Goal: Task Accomplishment & Management: Use online tool/utility

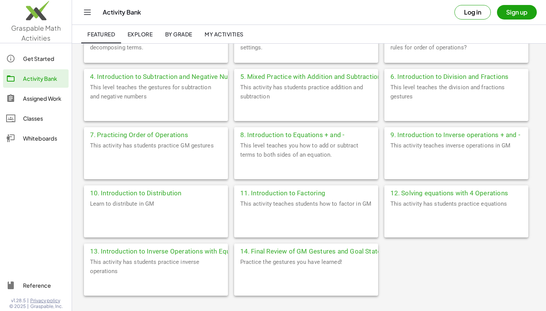
scroll to position [234, 0]
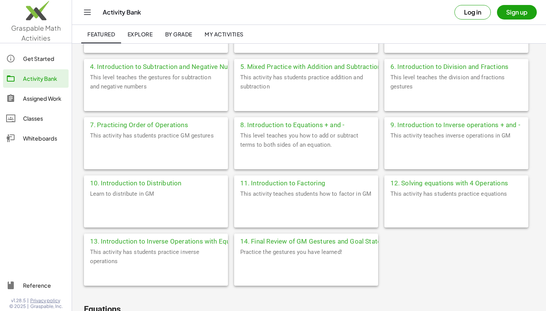
click at [416, 183] on div "12. Solving equations with 4 Operations" at bounding box center [456, 182] width 144 height 14
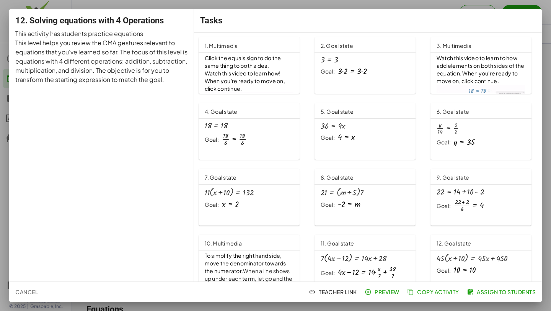
click at [336, 292] on span "Teacher Link" at bounding box center [333, 291] width 47 height 7
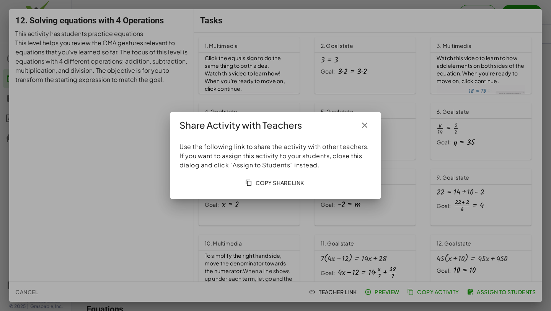
click at [366, 123] on icon "button" at bounding box center [364, 125] width 9 height 9
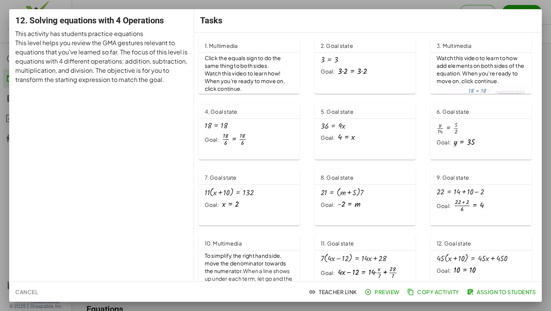
click at [424, 291] on span "Copy Activity" at bounding box center [434, 291] width 51 height 7
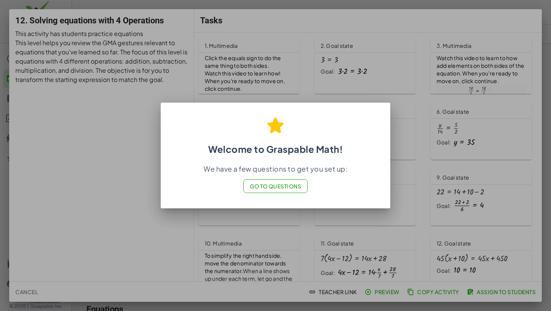
click at [276, 184] on span "Go to Questions" at bounding box center [276, 186] width 52 height 7
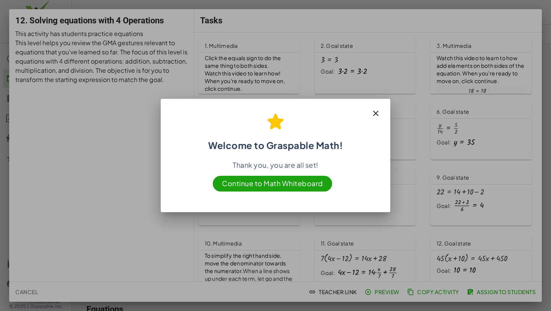
click at [377, 112] on icon "button" at bounding box center [375, 113] width 9 height 9
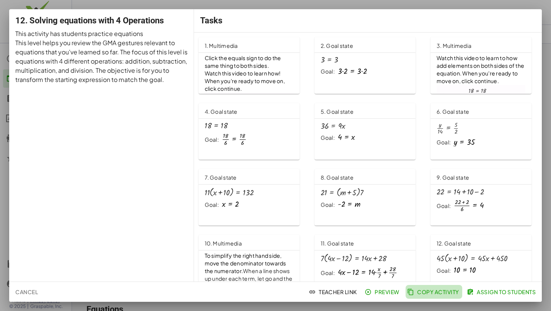
click at [440, 293] on span "Copy Activity" at bounding box center [434, 291] width 51 height 7
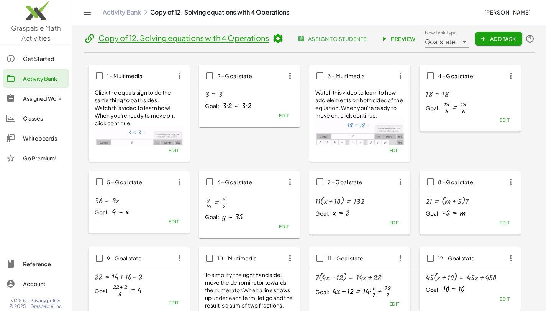
click at [212, 35] on link "Copy of 12. Solving equations with 4 Operations" at bounding box center [183, 38] width 170 height 10
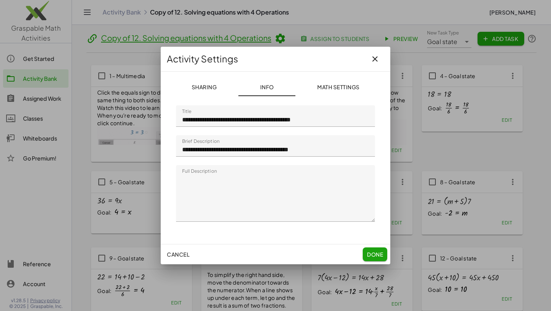
click at [379, 256] on span "Done" at bounding box center [375, 254] width 16 height 7
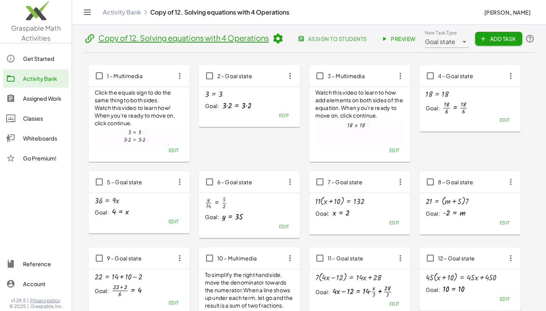
click at [49, 97] on div "Assigned Work" at bounding box center [44, 98] width 42 height 9
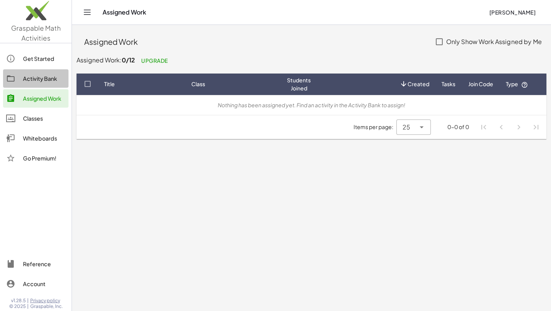
click at [39, 82] on div "Activity Bank" at bounding box center [44, 78] width 42 height 9
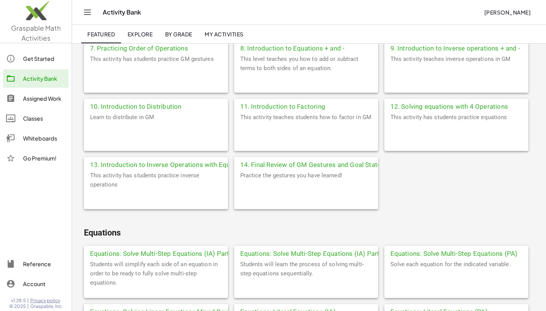
scroll to position [283, 0]
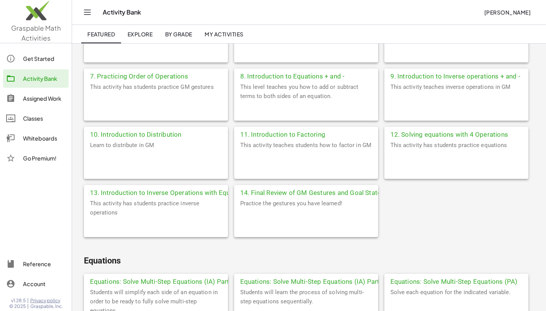
click at [116, 199] on div "This activity has students practice inverse operations" at bounding box center [156, 218] width 144 height 38
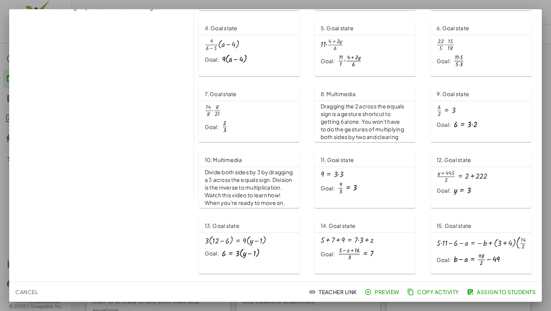
scroll to position [212, 0]
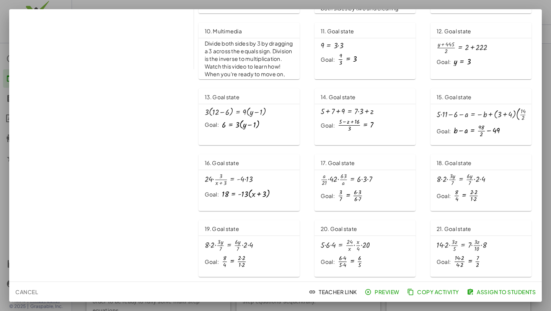
click at [389, 294] on span "Preview" at bounding box center [382, 291] width 33 height 7
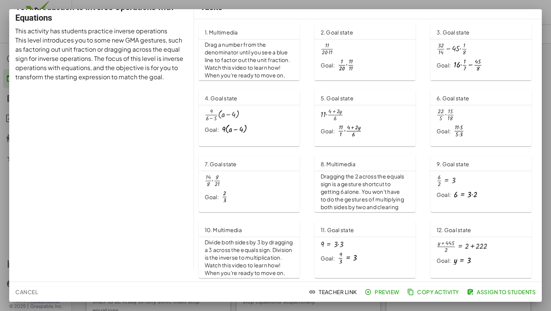
scroll to position [0, 0]
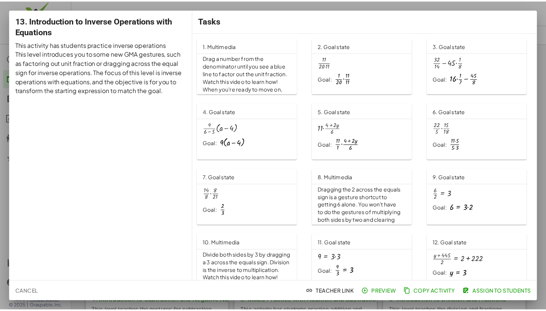
scroll to position [283, 0]
